Goal: Task Accomplishment & Management: Use online tool/utility

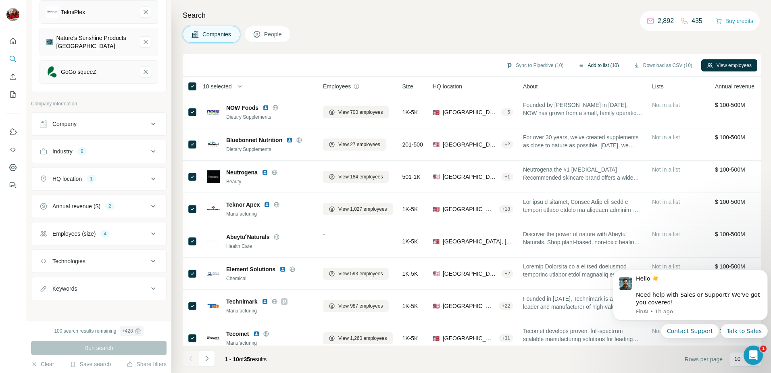
click at [600, 67] on button "Add to list (10)" at bounding box center [599, 65] width 52 height 12
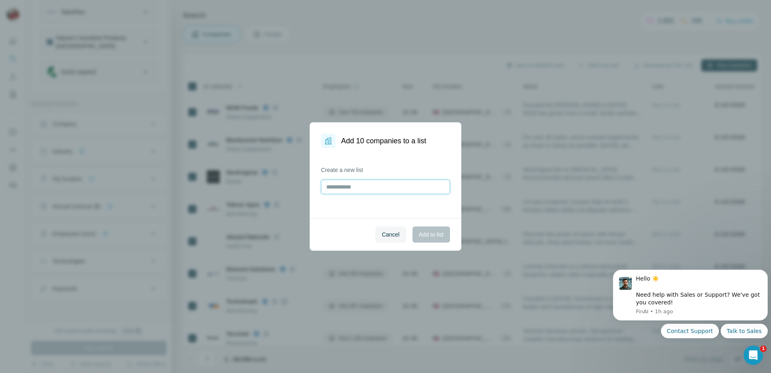
click at [355, 188] on input "text" at bounding box center [385, 187] width 129 height 15
type input "**********"
click at [429, 234] on span "Add to list" at bounding box center [431, 234] width 25 height 8
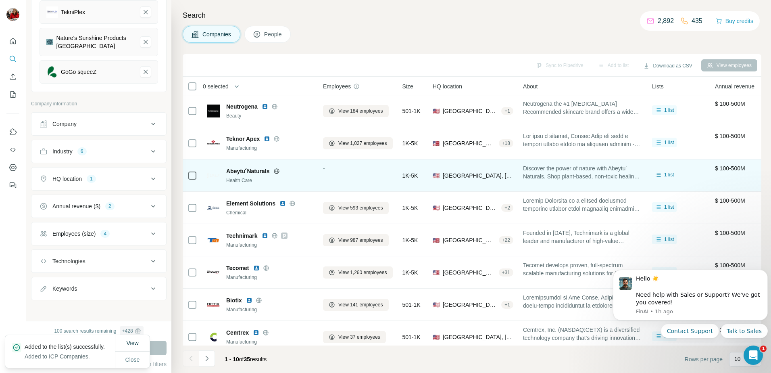
scroll to position [77, 0]
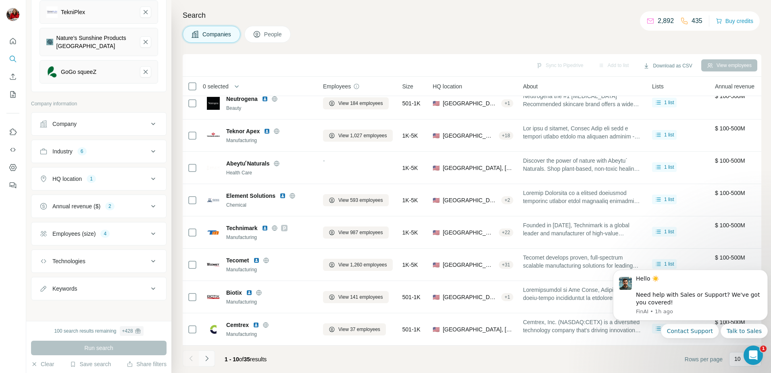
click at [209, 357] on icon "Navigate to next page" at bounding box center [207, 358] width 8 height 8
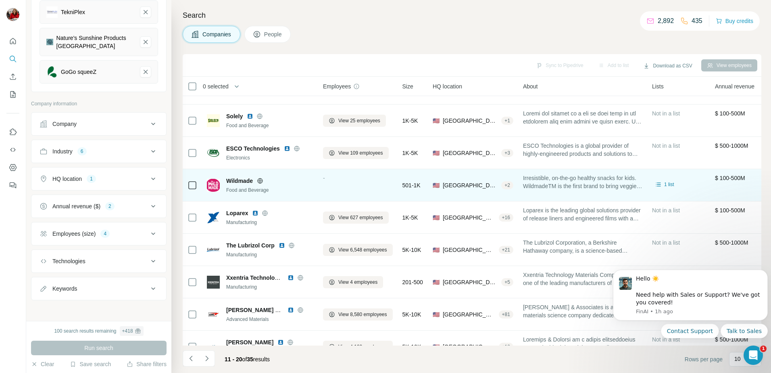
scroll to position [0, 0]
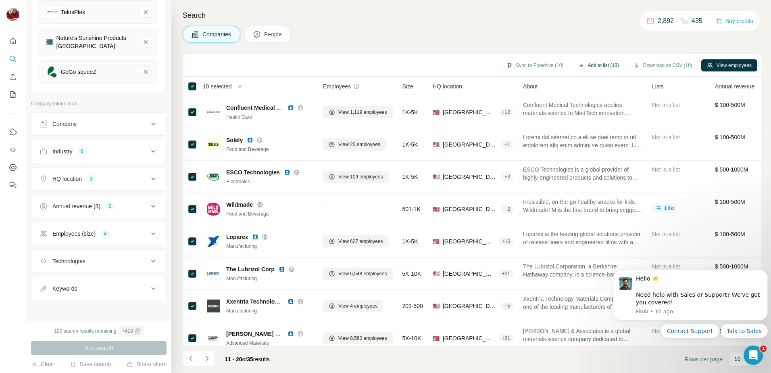
click at [598, 65] on button "Add to list (10)" at bounding box center [599, 65] width 52 height 12
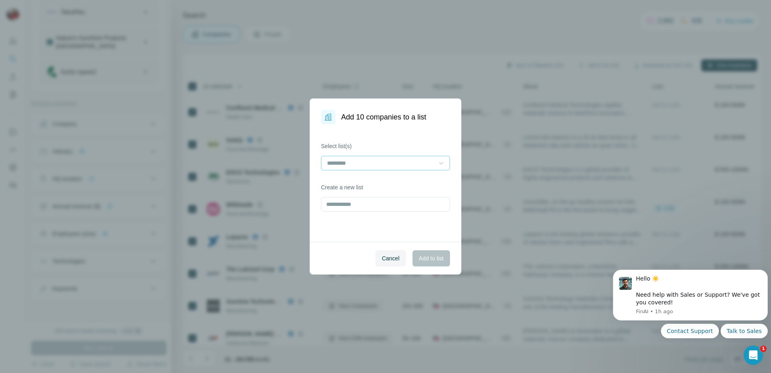
click at [443, 162] on icon at bounding box center [441, 163] width 8 height 8
click at [358, 182] on p "ICP Companies" at bounding box center [348, 181] width 40 height 8
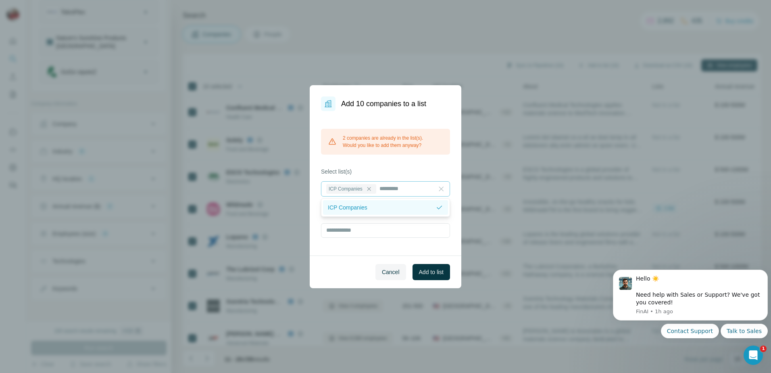
click at [363, 205] on p "ICP Companies" at bounding box center [348, 207] width 40 height 8
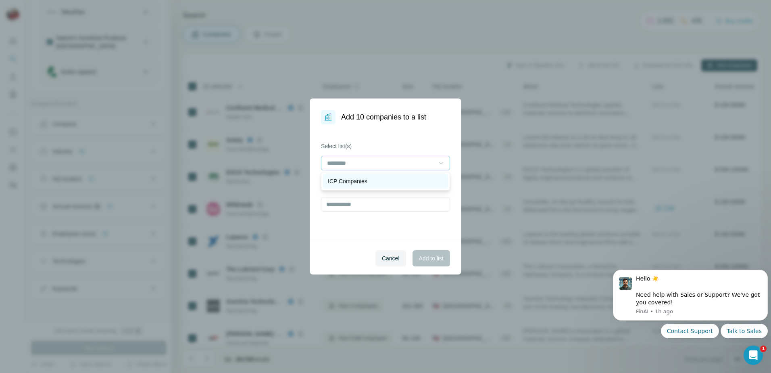
click at [351, 181] on p "ICP Companies" at bounding box center [348, 181] width 40 height 8
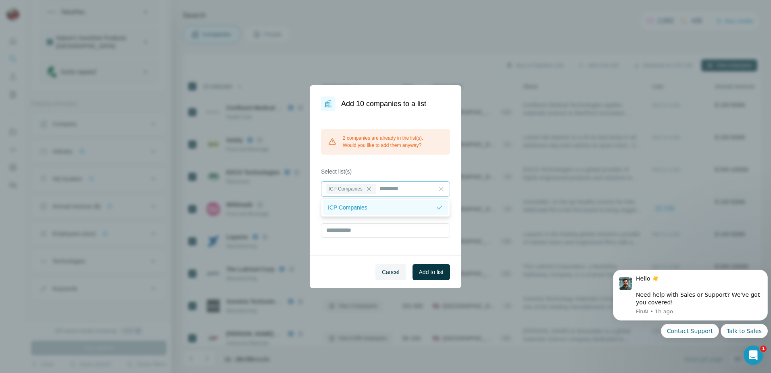
click at [360, 208] on p "ICP Companies" at bounding box center [348, 207] width 40 height 8
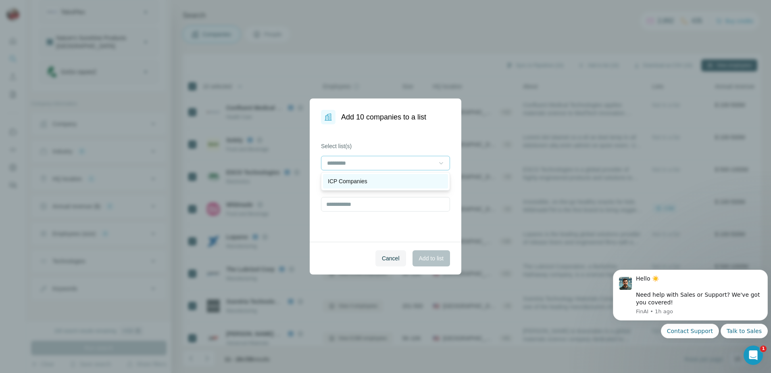
click at [352, 183] on p "ICP Companies" at bounding box center [348, 181] width 40 height 8
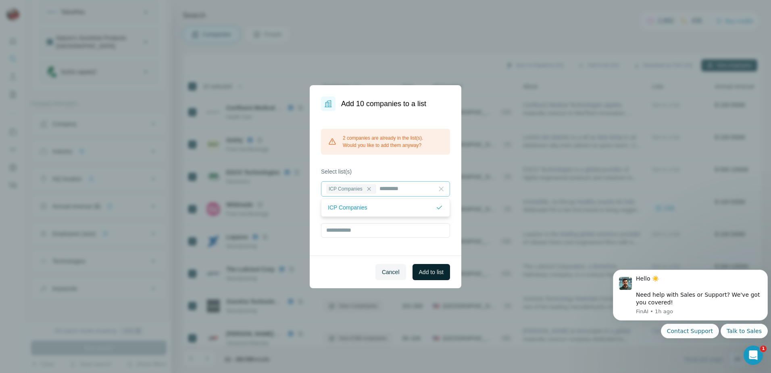
click at [434, 273] on span "Add to list" at bounding box center [431, 272] width 25 height 8
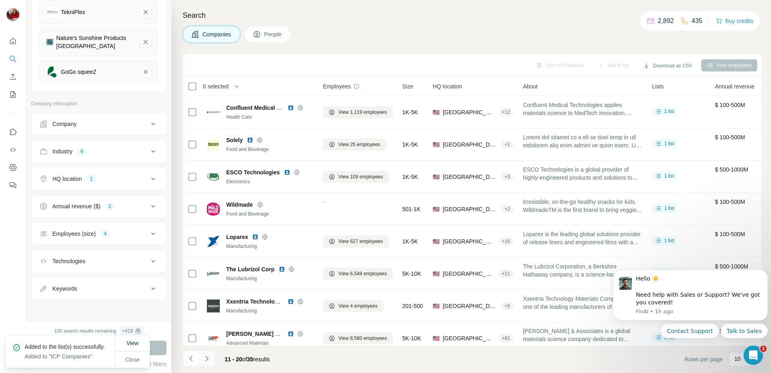
click at [209, 359] on icon "Navigate to next page" at bounding box center [207, 358] width 8 height 8
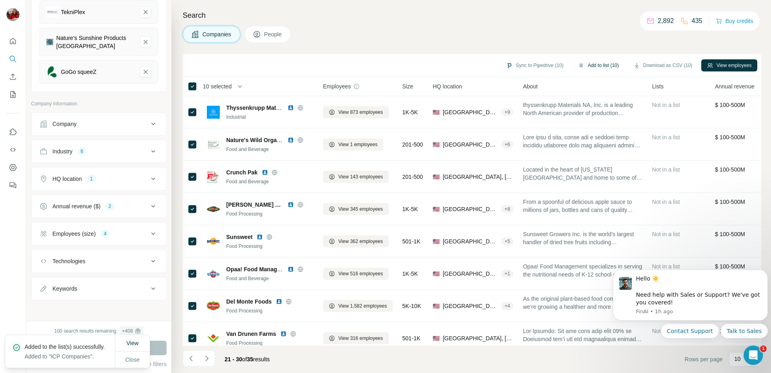
click at [603, 65] on button "Add to list (10)" at bounding box center [599, 65] width 52 height 12
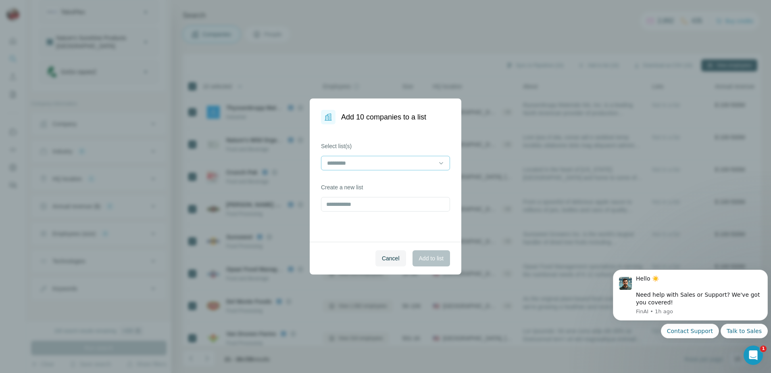
click at [345, 163] on input at bounding box center [380, 163] width 109 height 9
click at [343, 179] on p "ICP Companies" at bounding box center [348, 181] width 40 height 8
click at [437, 258] on span "Add to list" at bounding box center [431, 258] width 25 height 8
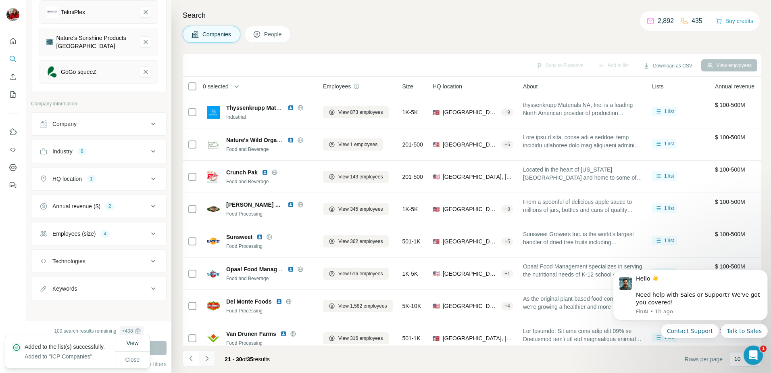
click at [208, 358] on icon "Navigate to next page" at bounding box center [207, 358] width 8 height 8
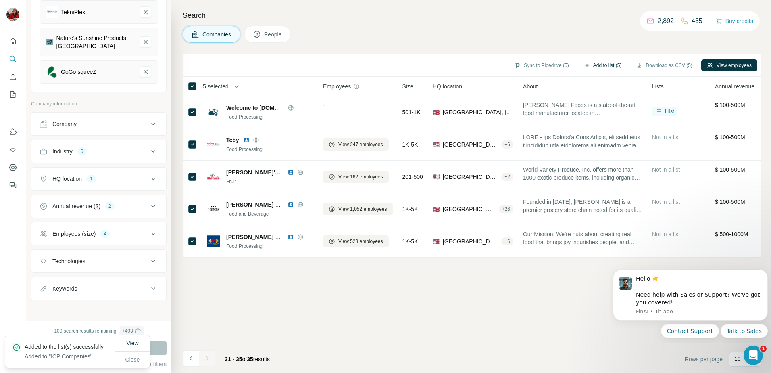
click at [589, 64] on button "Add to list (5)" at bounding box center [603, 65] width 50 height 12
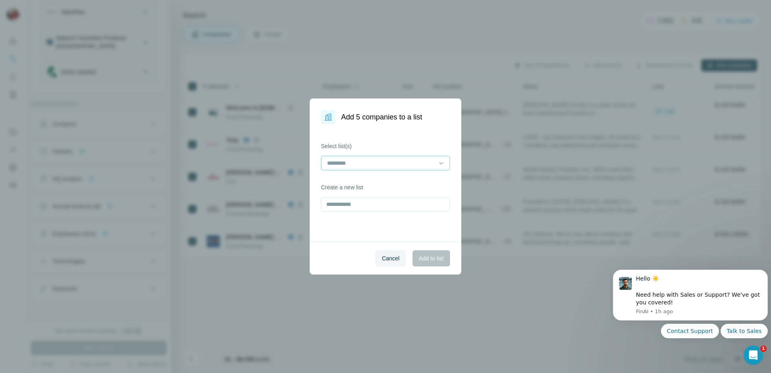
click at [344, 166] on input at bounding box center [380, 163] width 109 height 9
click at [343, 179] on p "ICP Companies" at bounding box center [348, 181] width 40 height 8
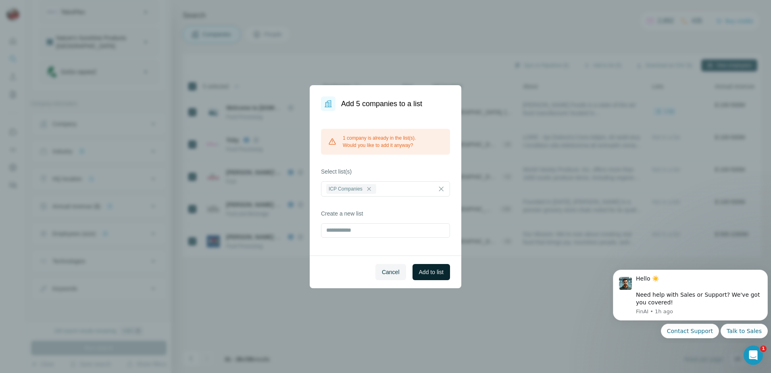
click at [435, 273] on span "Add to list" at bounding box center [431, 272] width 25 height 8
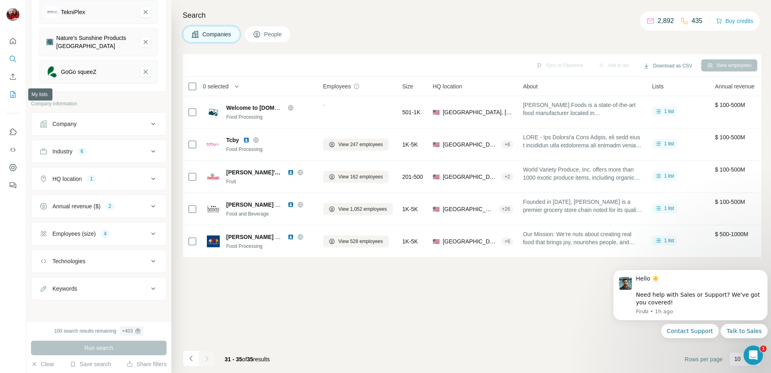
click at [12, 96] on icon "My lists" at bounding box center [14, 93] width 4 height 5
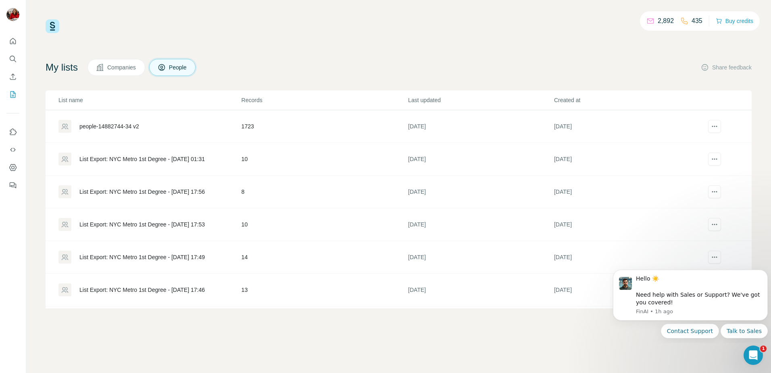
click at [122, 68] on span "Companies" at bounding box center [121, 67] width 29 height 8
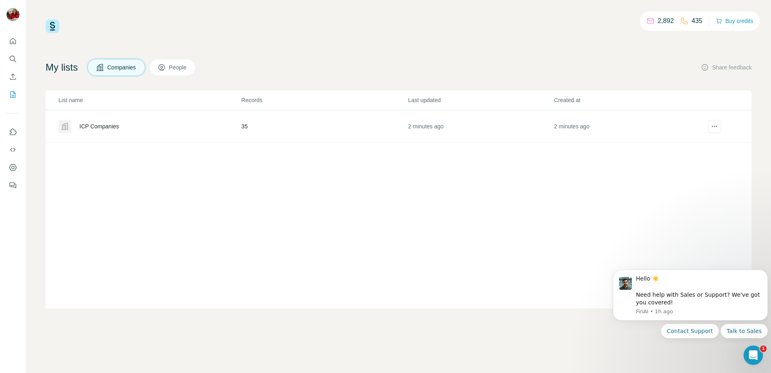
click at [96, 124] on div "ICP Companies" at bounding box center [99, 126] width 40 height 8
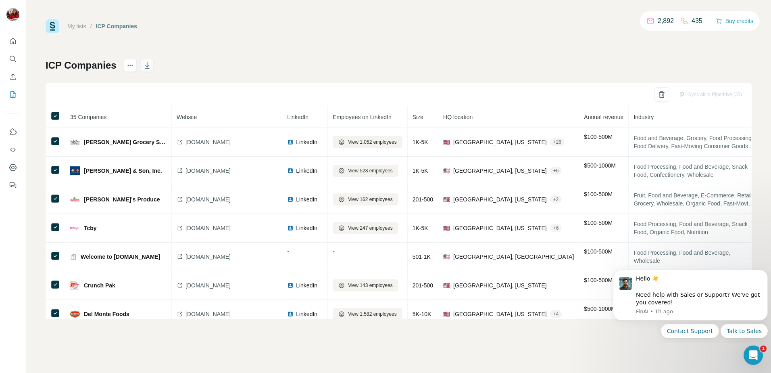
click at [147, 65] on icon "button" at bounding box center [147, 65] width 8 height 8
click at [454, 27] on div "My lists / ICP Companies 2,892 435 Buy credits" at bounding box center [399, 26] width 706 height 14
click at [130, 66] on icon "actions" at bounding box center [130, 65] width 1 height 1
click at [255, 52] on div "My lists / ICP Companies 2,892 435 Buy credits ICP Companies Sync all to Pipedr…" at bounding box center [399, 169] width 706 height 300
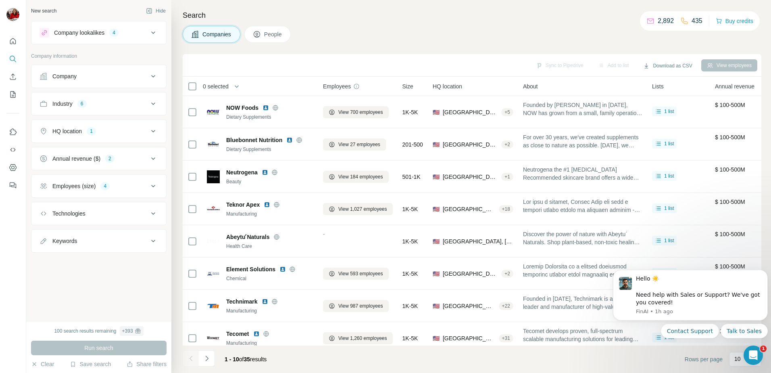
click at [735, 61] on div "View employees" at bounding box center [730, 65] width 56 height 12
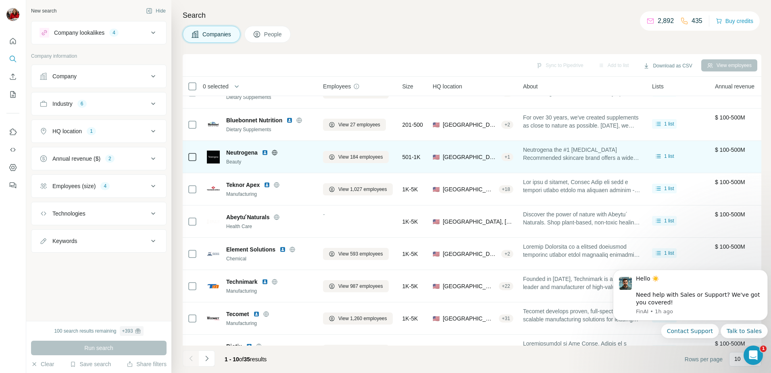
scroll to position [27, 0]
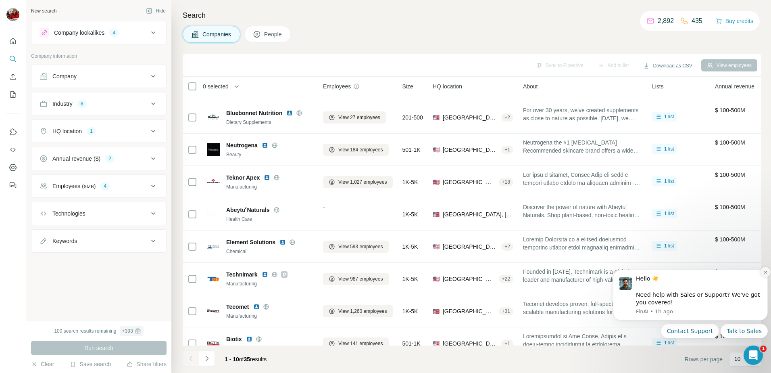
click at [764, 273] on icon "Dismiss notification" at bounding box center [766, 272] width 4 height 4
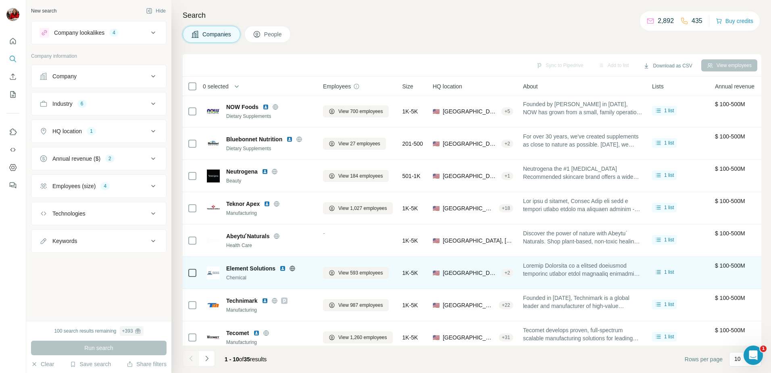
scroll to position [0, 0]
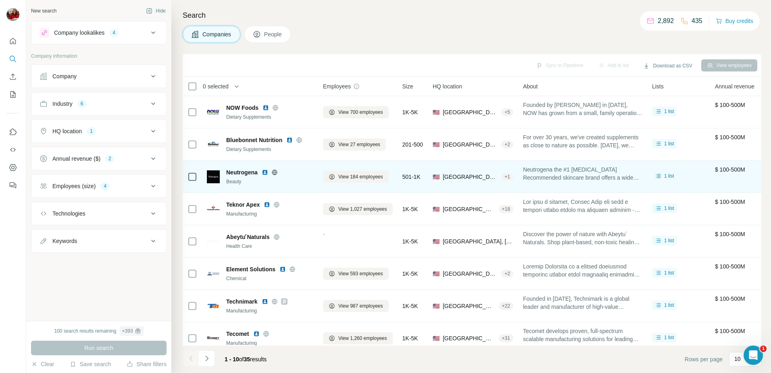
click at [196, 176] on div at bounding box center [193, 177] width 10 height 10
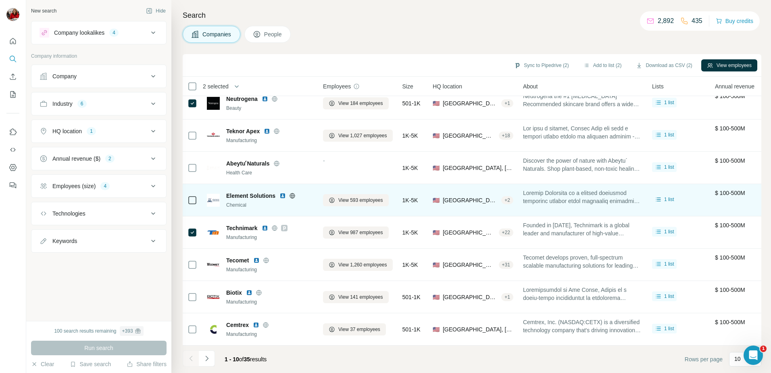
scroll to position [77, 0]
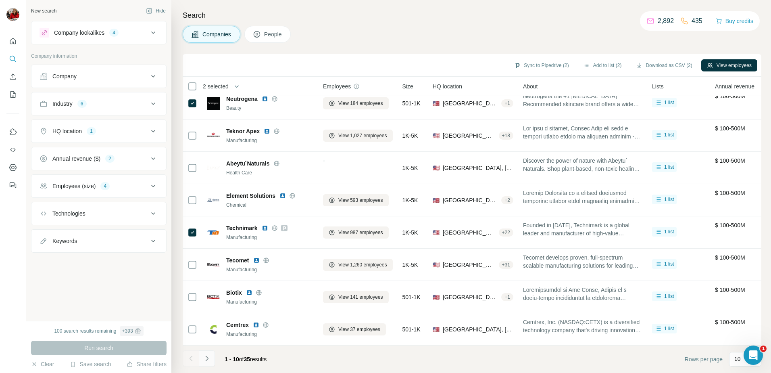
click at [206, 362] on icon "Navigate to next page" at bounding box center [207, 358] width 8 height 8
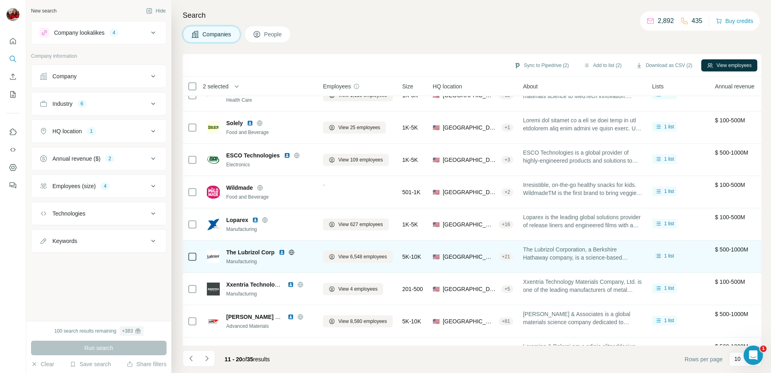
scroll to position [0, 0]
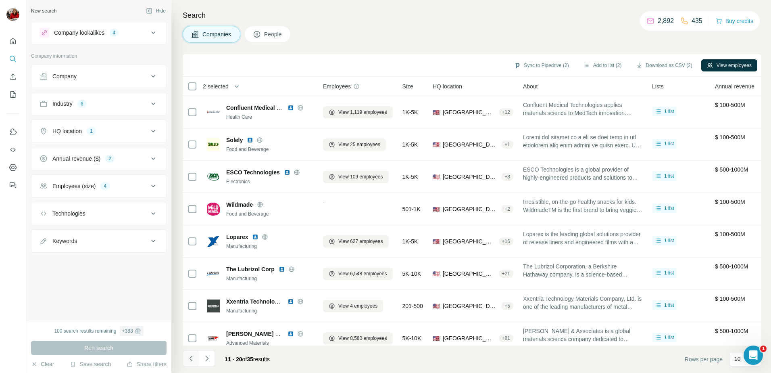
click at [192, 355] on icon "Navigate to previous page" at bounding box center [191, 358] width 8 height 8
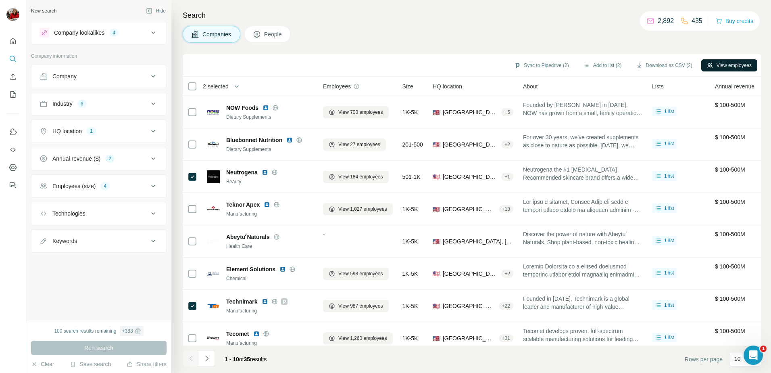
click at [725, 65] on button "View employees" at bounding box center [730, 65] width 56 height 12
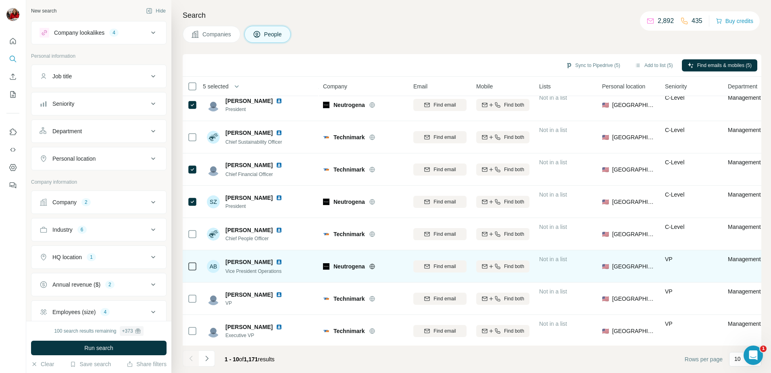
scroll to position [77, 0]
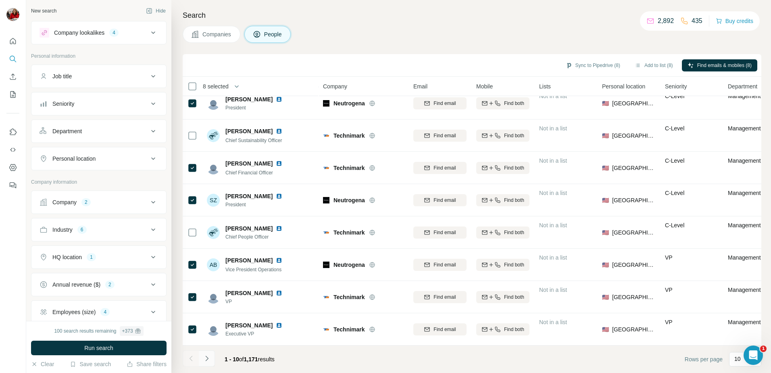
click at [209, 360] on icon "Navigate to next page" at bounding box center [207, 358] width 8 height 8
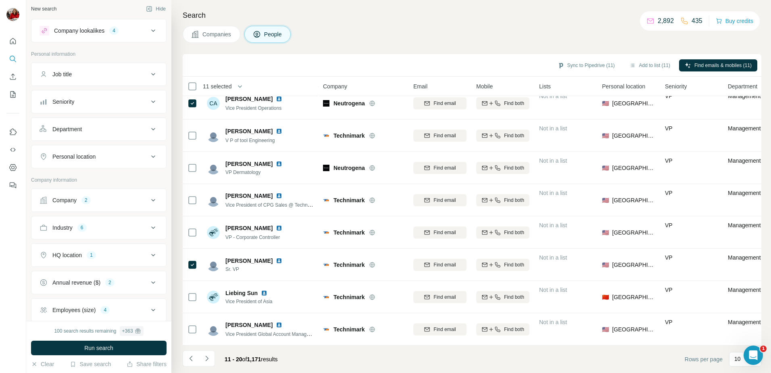
scroll to position [0, 0]
click at [96, 107] on div "Seniority" at bounding box center [94, 104] width 109 height 8
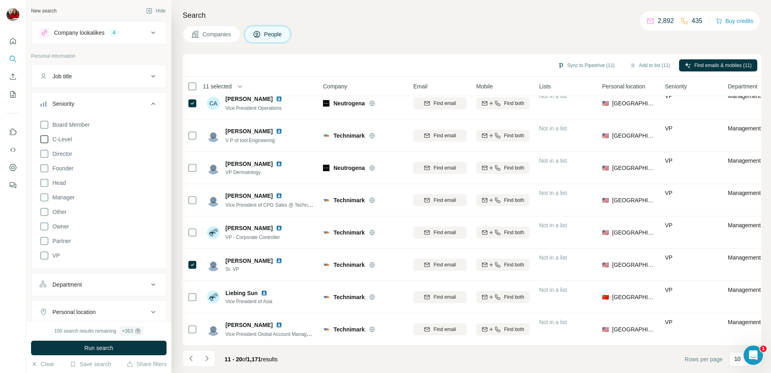
click at [42, 139] on icon at bounding box center [45, 139] width 10 height 10
click at [41, 153] on icon at bounding box center [45, 154] width 10 height 10
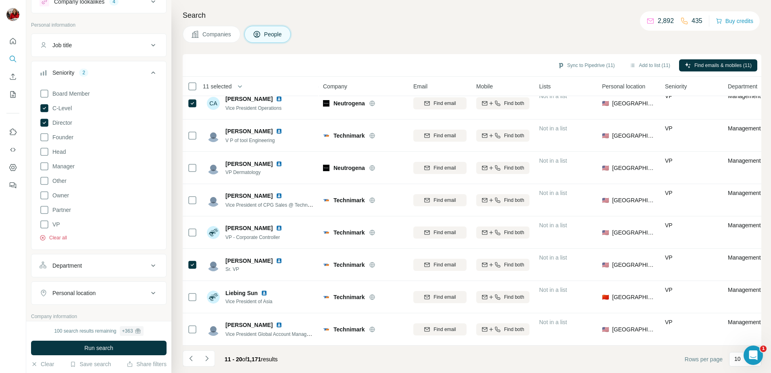
scroll to position [40, 0]
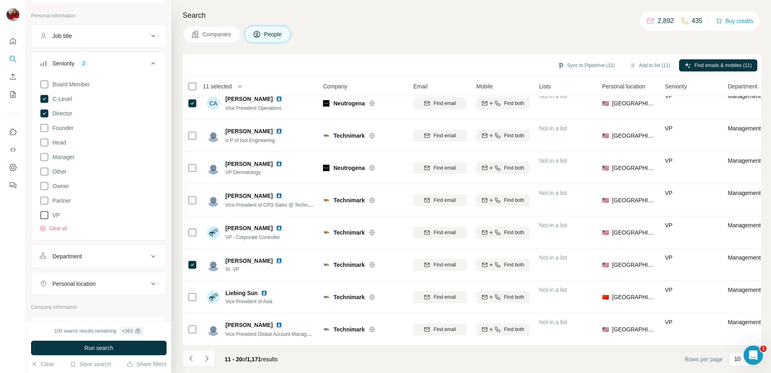
click at [43, 215] on icon at bounding box center [45, 215] width 10 height 10
click at [148, 257] on icon at bounding box center [153, 256] width 10 height 10
click at [79, 277] on input at bounding box center [95, 276] width 100 height 9
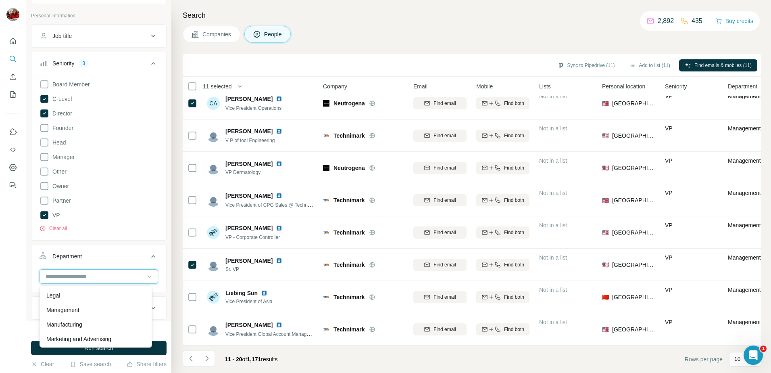
scroll to position [148, 0]
click at [71, 305] on p "Management" at bounding box center [62, 306] width 33 height 8
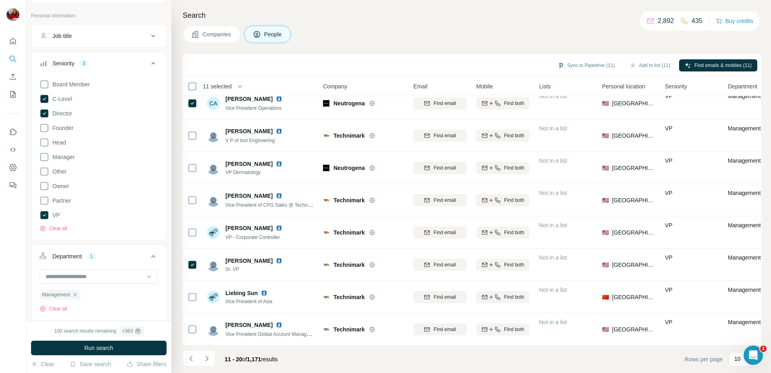
click at [95, 294] on ul "Management" at bounding box center [99, 294] width 119 height 10
click at [89, 296] on ul "Management" at bounding box center [99, 294] width 119 height 10
click at [95, 280] on input at bounding box center [95, 276] width 100 height 9
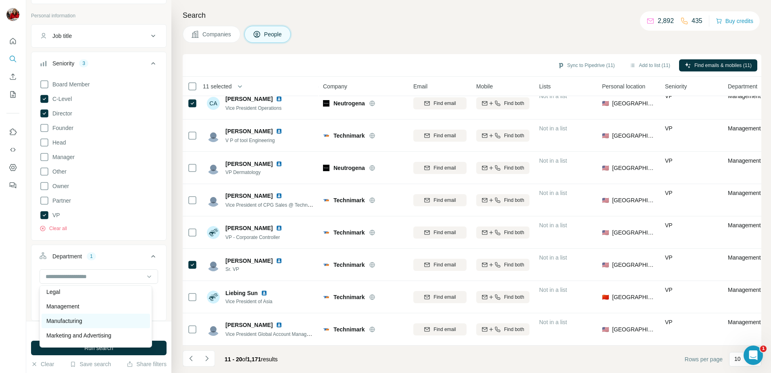
click at [72, 321] on p "Manufacturing" at bounding box center [64, 321] width 36 height 8
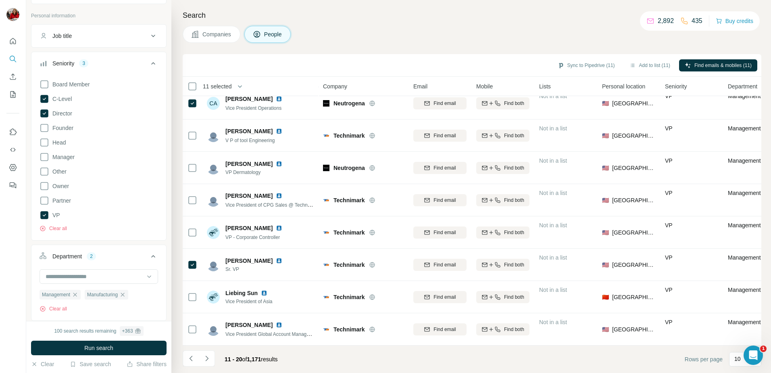
scroll to position [54, 0]
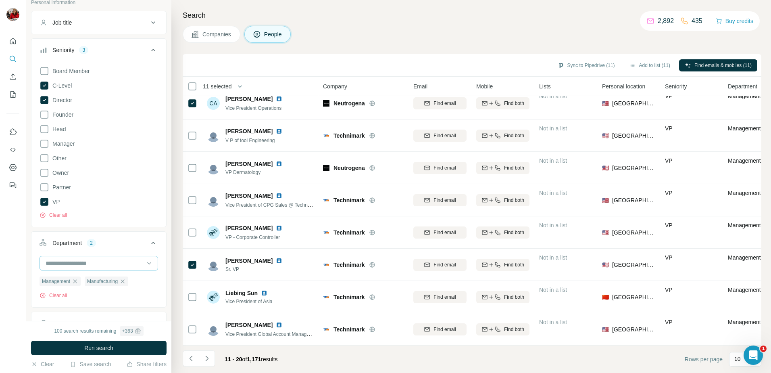
click at [96, 264] on input at bounding box center [95, 263] width 100 height 9
click at [61, 309] on p "Operations" at bounding box center [59, 310] width 27 height 8
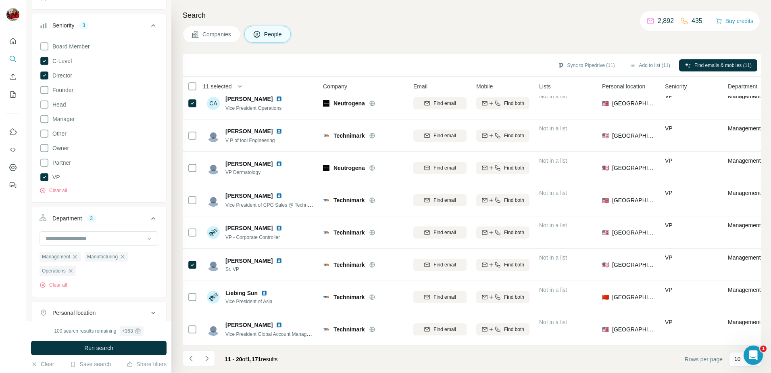
scroll to position [94, 0]
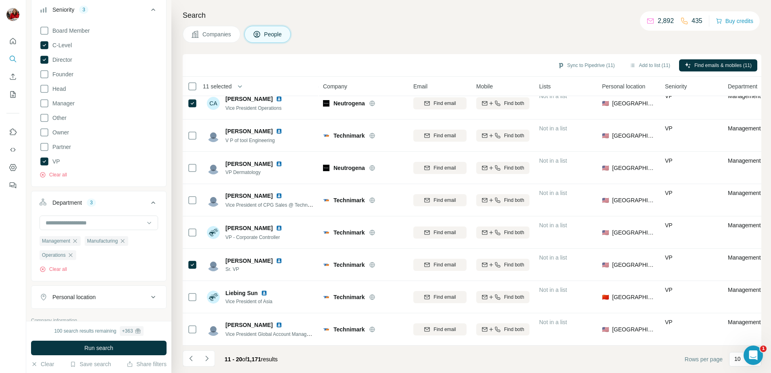
click at [86, 254] on ul "Management Manufacturing Operations" at bounding box center [99, 248] width 119 height 24
click at [90, 221] on input at bounding box center [95, 222] width 100 height 9
click at [69, 275] on p "Procurement" at bounding box center [62, 273] width 32 height 8
click at [98, 221] on input at bounding box center [95, 222] width 100 height 9
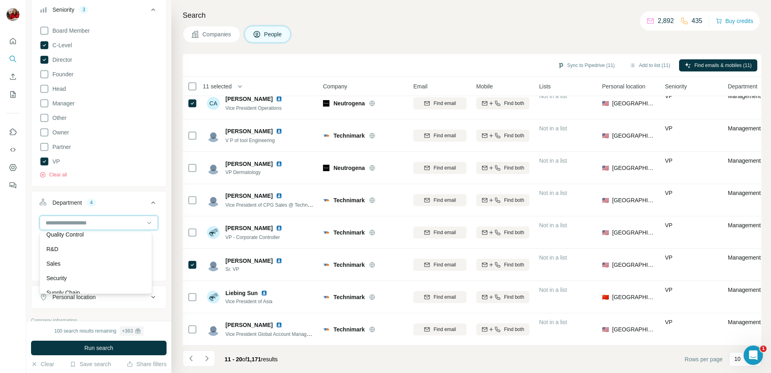
scroll to position [290, 0]
click at [66, 284] on p "Supply Chain" at bounding box center [62, 284] width 33 height 8
click at [92, 222] on input at bounding box center [95, 222] width 100 height 9
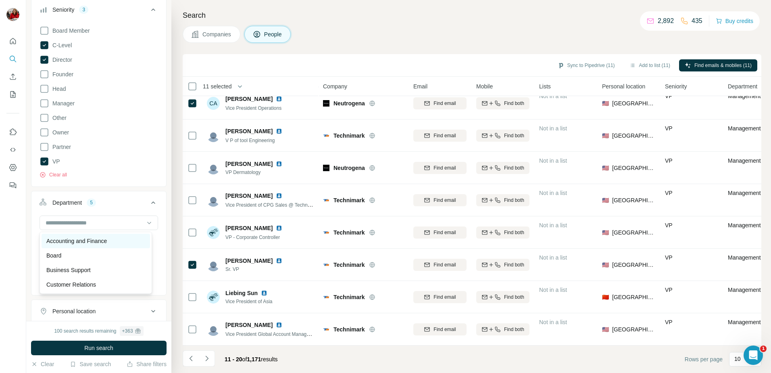
click at [79, 241] on p "Accounting and Finance" at bounding box center [76, 241] width 61 height 8
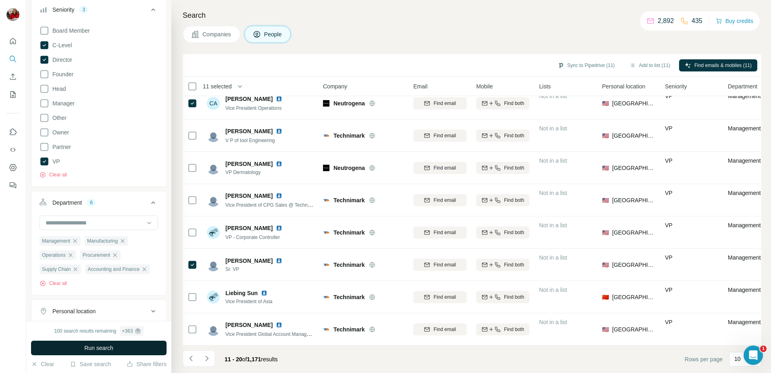
click at [100, 347] on span "Run search" at bounding box center [98, 348] width 29 height 8
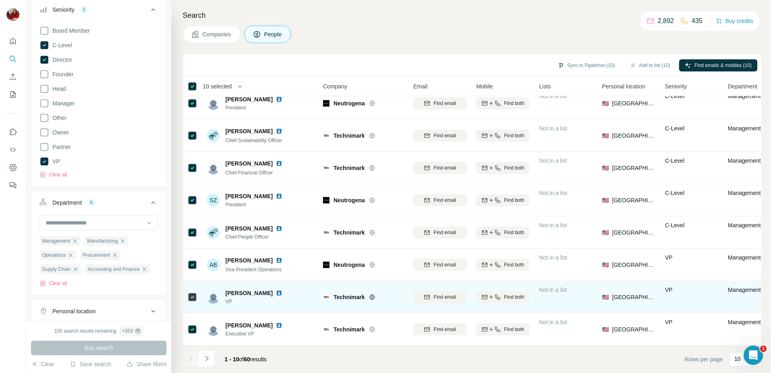
scroll to position [77, 0]
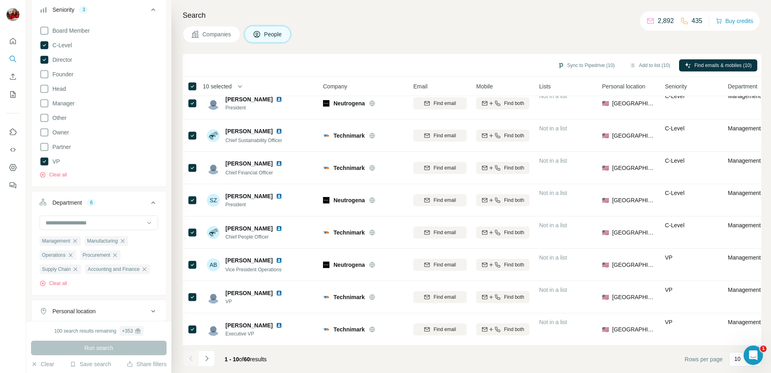
click at [209, 359] on icon "Navigate to next page" at bounding box center [207, 358] width 8 height 8
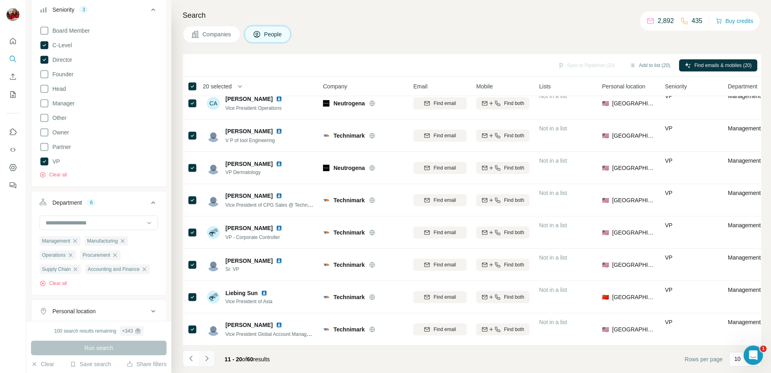
click at [207, 358] on icon "Navigate to next page" at bounding box center [207, 358] width 8 height 8
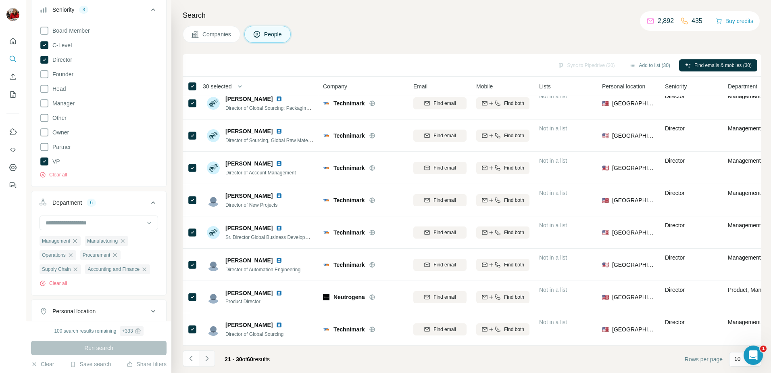
click at [206, 359] on icon "Navigate to next page" at bounding box center [207, 358] width 8 height 8
click at [209, 358] on icon "Navigate to next page" at bounding box center [207, 358] width 8 height 8
click at [208, 359] on icon "Navigate to next page" at bounding box center [207, 358] width 8 height 8
click at [582, 67] on div "Sync to Pipedrive (60) Add to list (60) Find emails & mobiles (60)" at bounding box center [472, 65] width 571 height 14
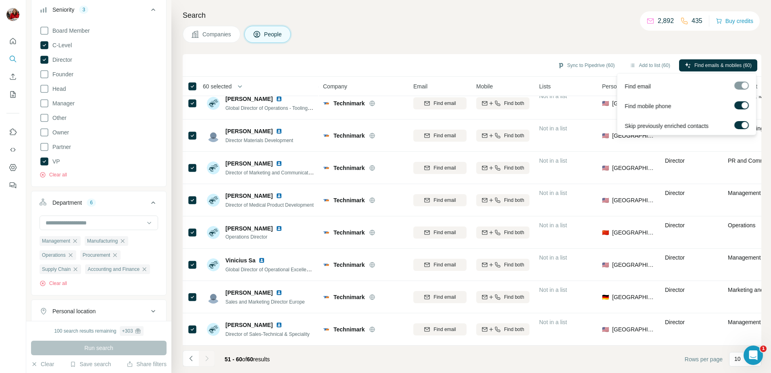
click at [746, 85] on div at bounding box center [742, 85] width 15 height 8
click at [702, 64] on span "Find emails & mobiles (60)" at bounding box center [723, 65] width 57 height 7
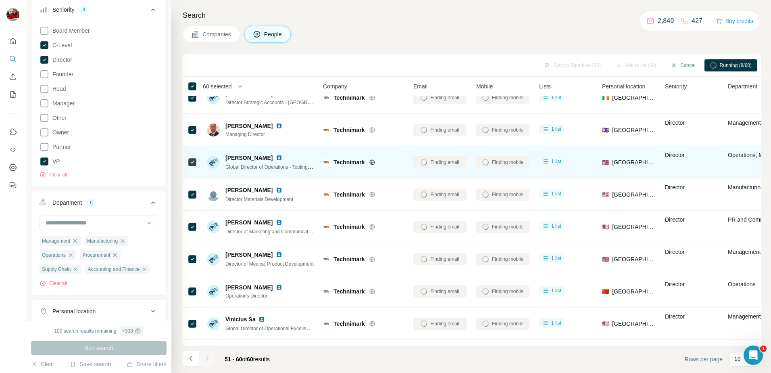
scroll to position [0, 0]
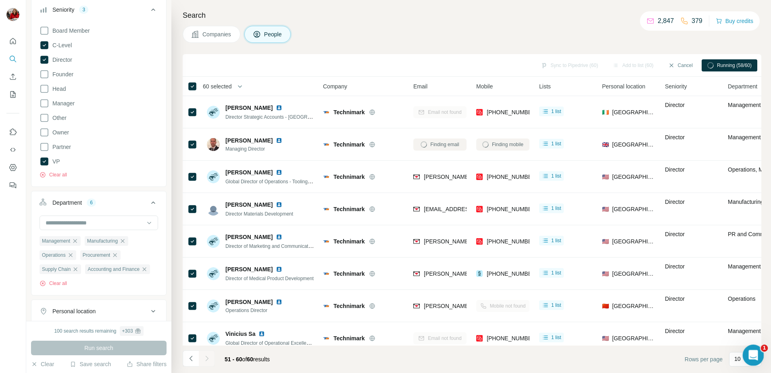
click at [750, 353] on icon "Open Intercom Messenger" at bounding box center [752, 353] width 13 height 13
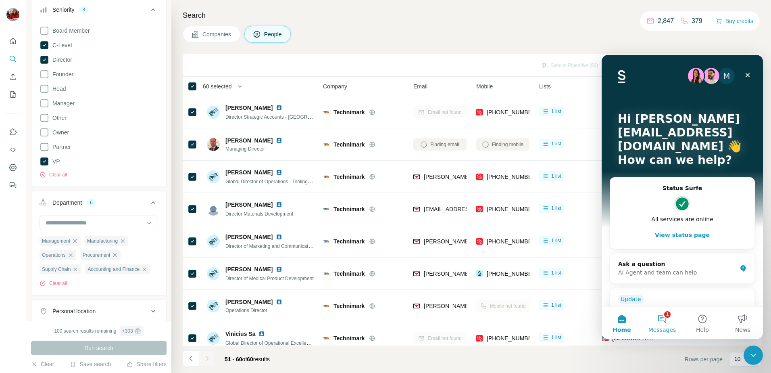
click at [663, 315] on button "1 Messages" at bounding box center [662, 323] width 40 height 32
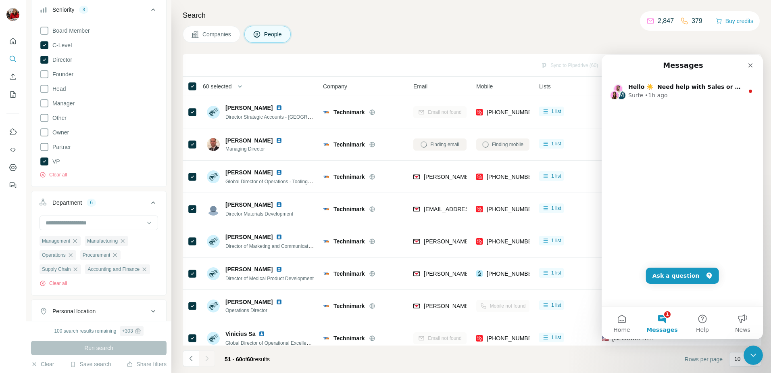
click at [663, 322] on button "1 Messages" at bounding box center [662, 323] width 40 height 32
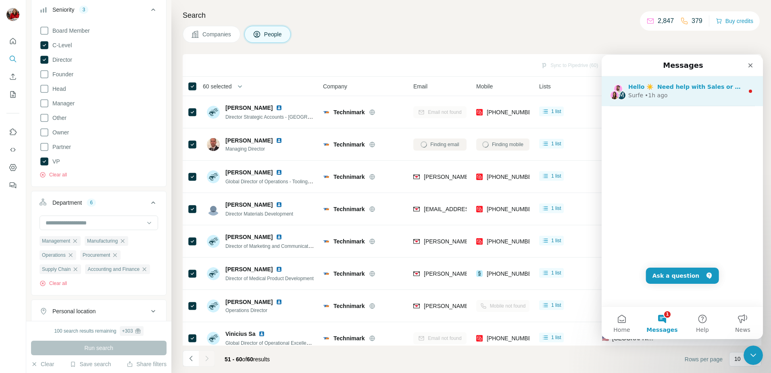
click at [677, 84] on span "Hello ☀️ ​ Need help with Sales or Support? We've got you covered!" at bounding box center [735, 87] width 213 height 6
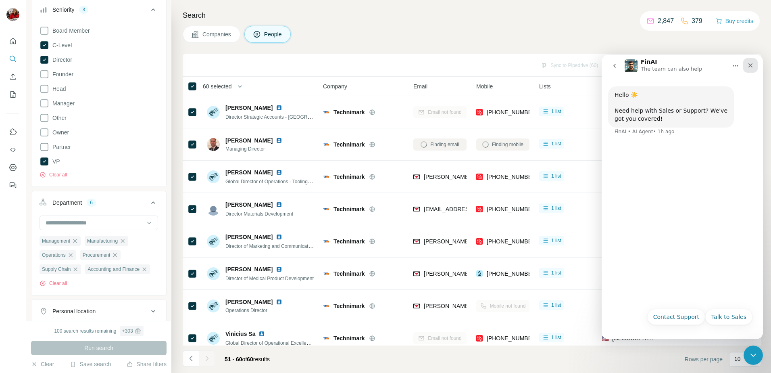
click at [748, 65] on icon "Close" at bounding box center [751, 65] width 6 height 6
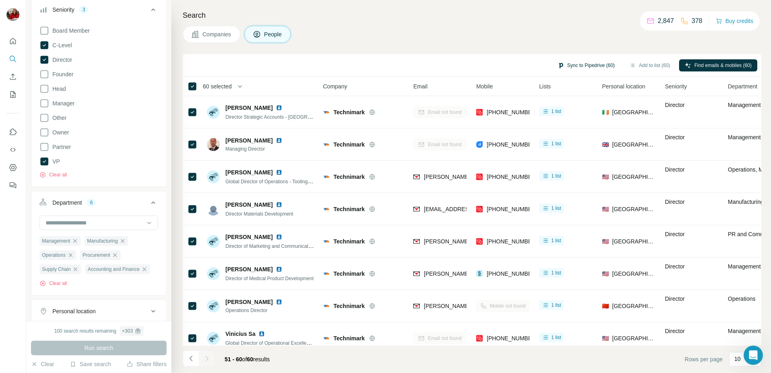
click at [584, 63] on button "Sync to Pipedrive (60)" at bounding box center [586, 65] width 69 height 12
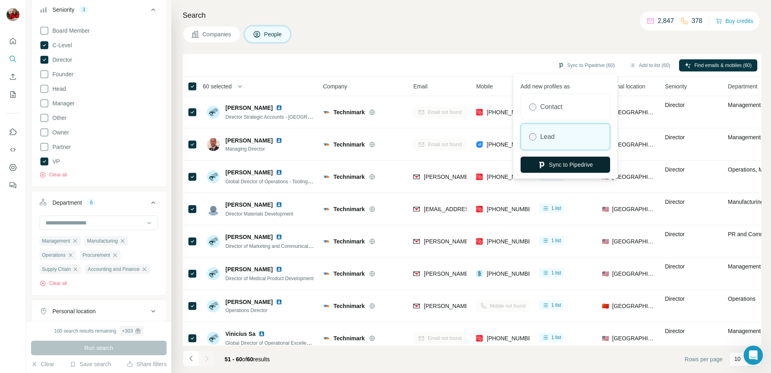
click at [573, 165] on button "Sync to Pipedrive" at bounding box center [566, 165] width 90 height 16
